Goal: Navigation & Orientation: Find specific page/section

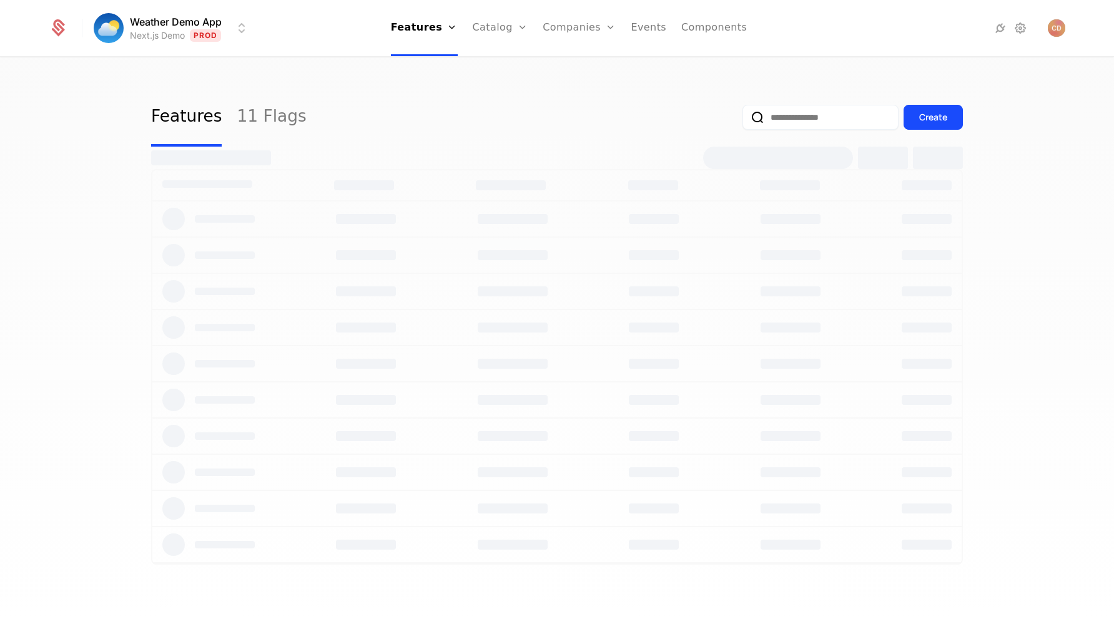
select select "***"
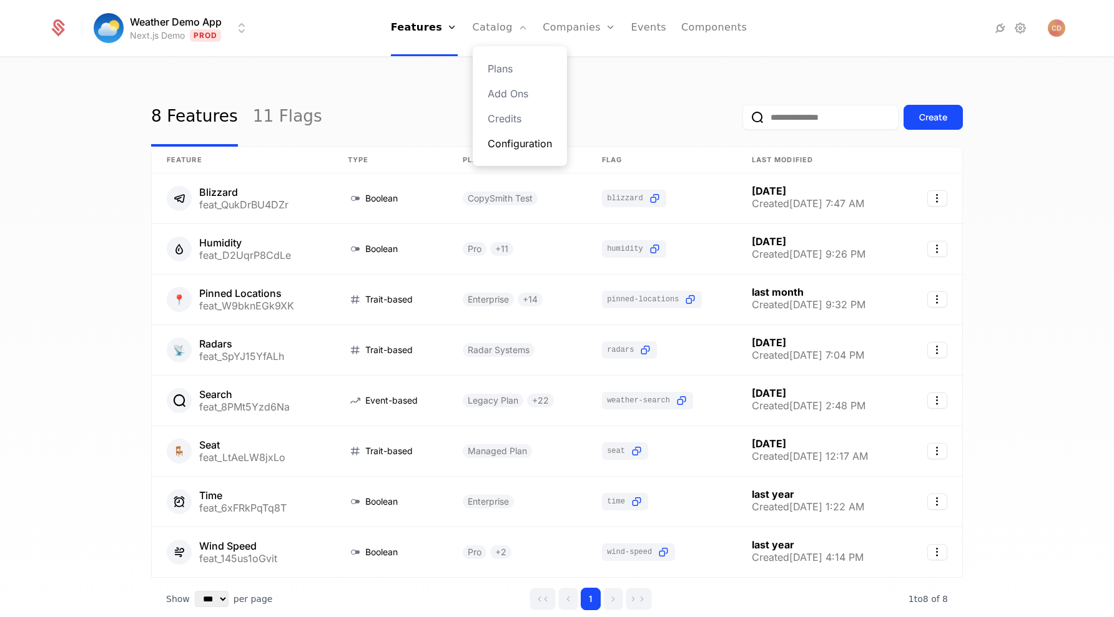
click at [508, 139] on link "Configuration" at bounding box center [520, 143] width 64 height 15
